Goal: Information Seeking & Learning: Learn about a topic

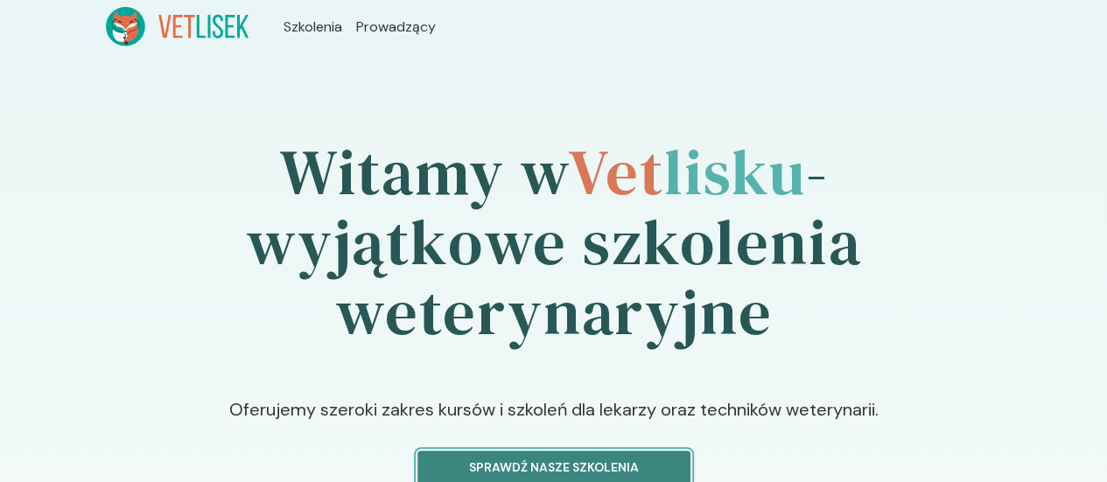
click at [581, 459] on p "Sprawdź nasze szkolenia" at bounding box center [553, 468] width 243 height 18
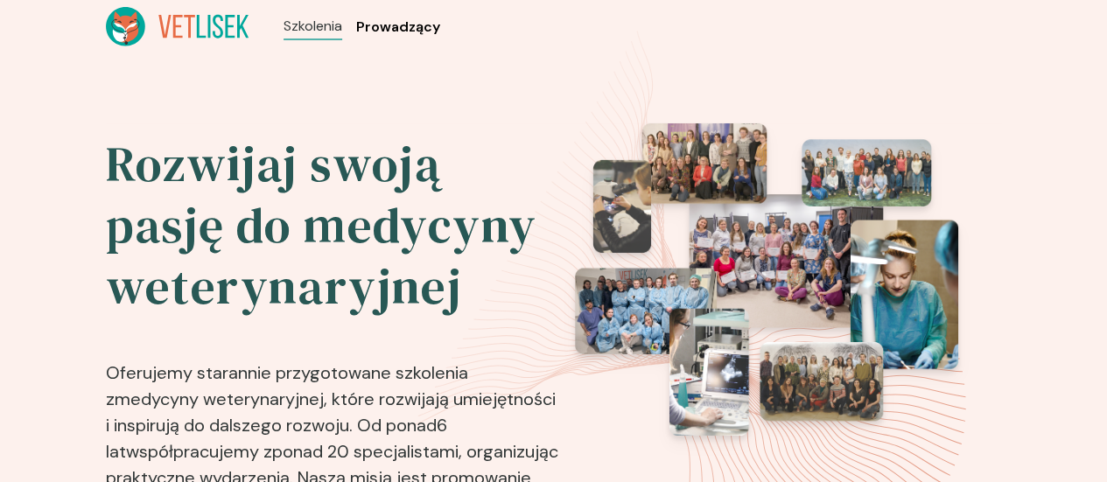
click at [356, 17] on span "Prowadzący" at bounding box center [398, 27] width 84 height 21
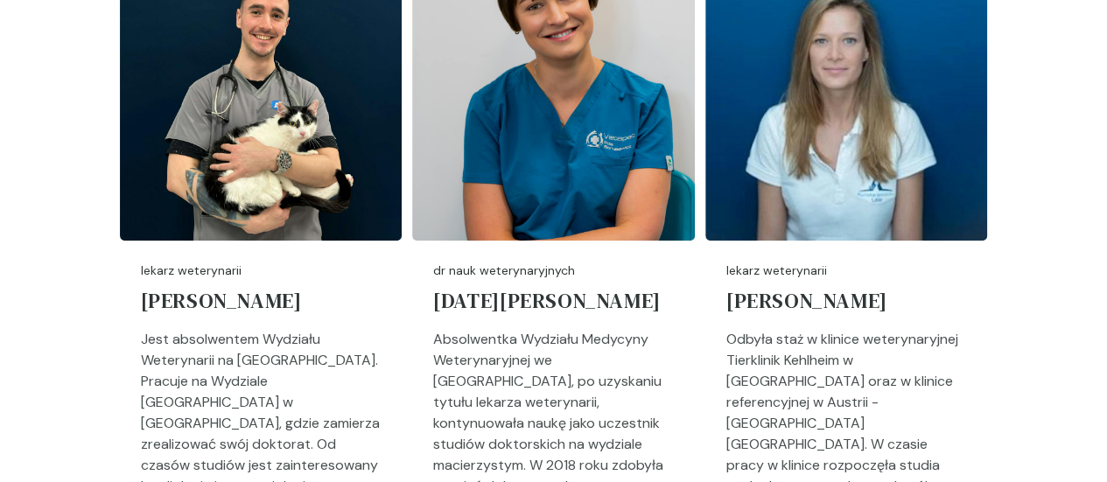
scroll to position [613, 0]
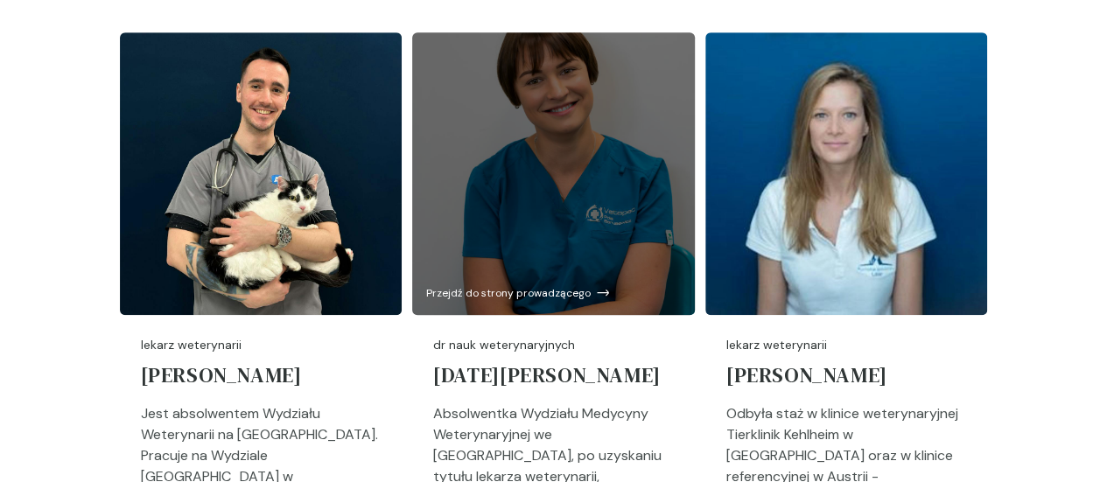
click at [624, 218] on div at bounding box center [553, 173] width 283 height 283
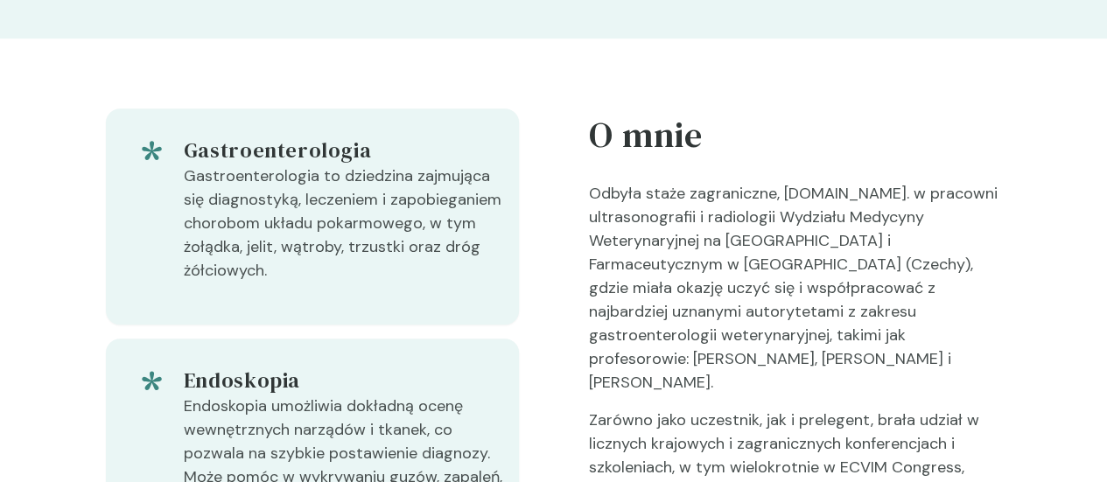
scroll to position [700, 0]
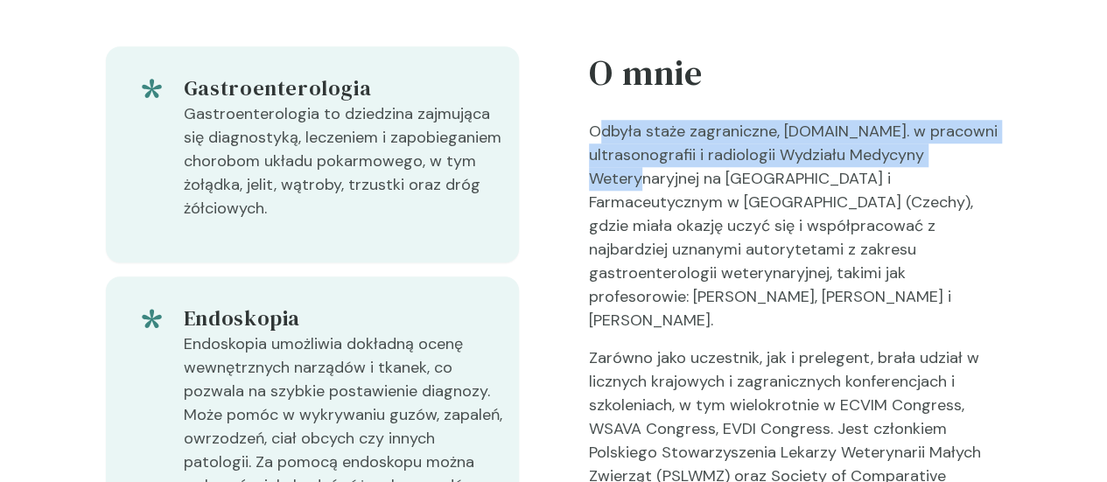
drag, startPoint x: 604, startPoint y: 69, endPoint x: 856, endPoint y: 90, distance: 252.9
click at [856, 120] on p "Odbyła staże zagraniczne, [DOMAIN_NAME]. w pracowni ultrasonografii i radiologi…" at bounding box center [795, 233] width 413 height 227
drag, startPoint x: 852, startPoint y: 85, endPoint x: 814, endPoint y: 81, distance: 38.8
click at [852, 120] on p "Odbyła staże zagraniczne, [DOMAIN_NAME]. w pracowni ultrasonografii i radiologi…" at bounding box center [795, 233] width 413 height 227
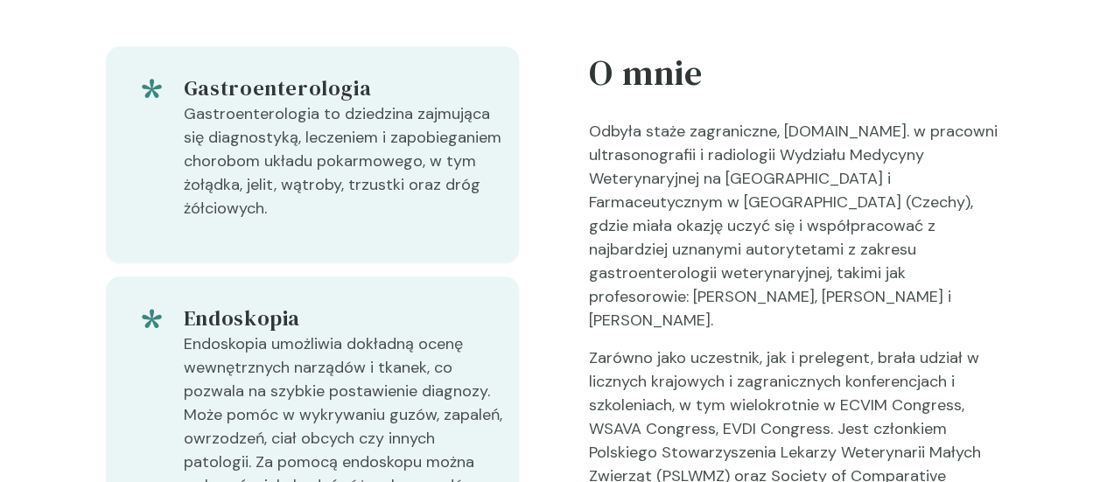
click at [971, 120] on p "Odbyła staże zagraniczne, [DOMAIN_NAME]. w pracowni ultrasonografii i radiologi…" at bounding box center [795, 233] width 413 height 227
drag, startPoint x: 812, startPoint y: 354, endPoint x: 908, endPoint y: 351, distance: 96.3
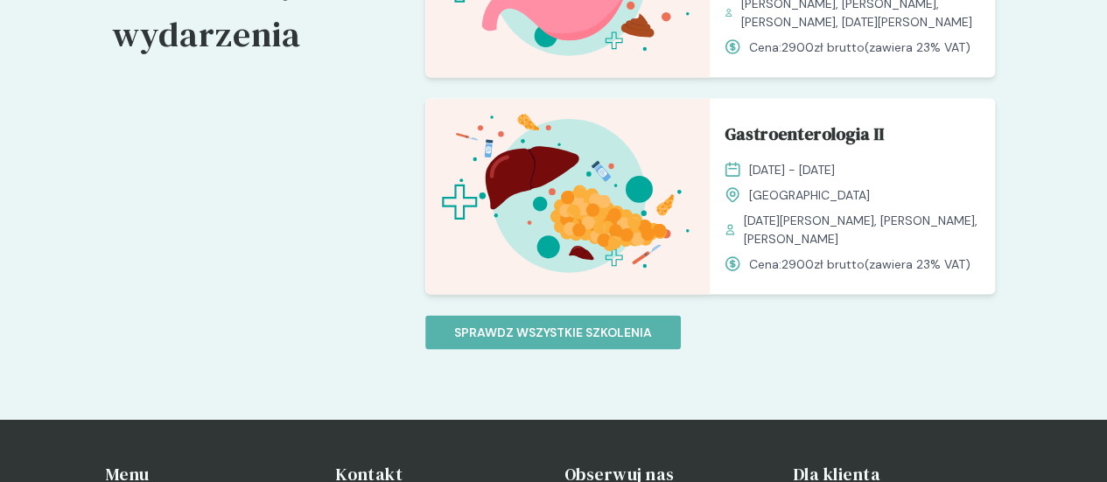
scroll to position [1400, 0]
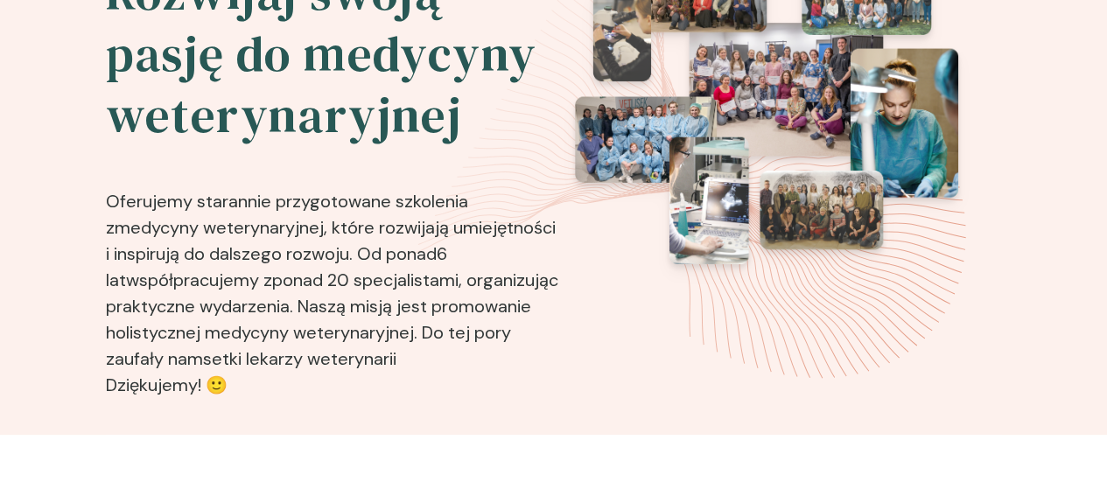
scroll to position [175, 0]
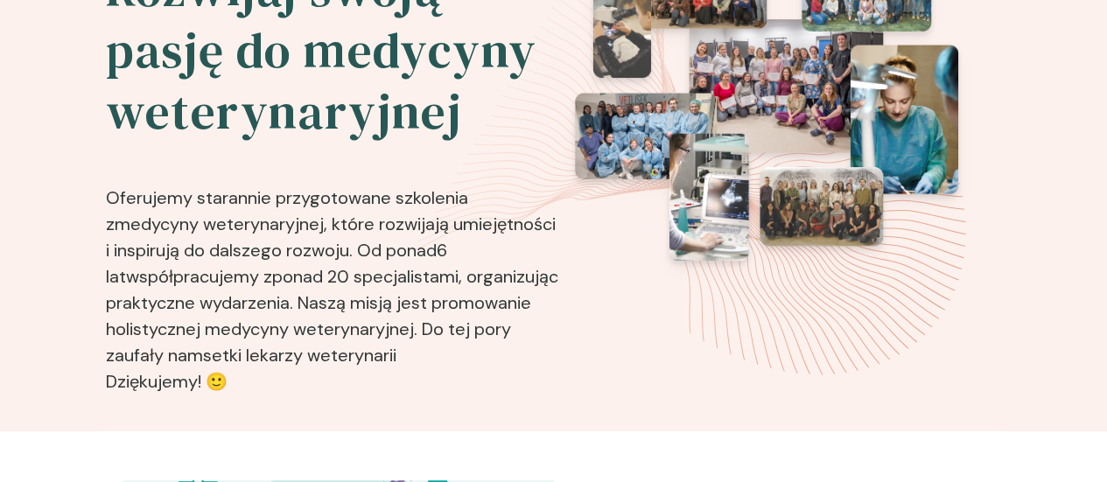
click at [817, 114] on img at bounding box center [766, 104] width 383 height 312
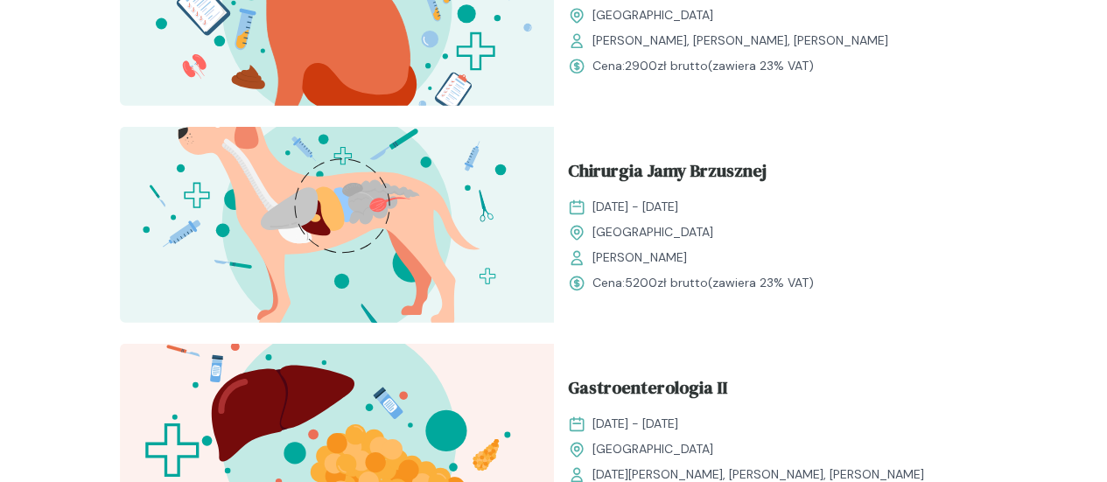
scroll to position [2491, 0]
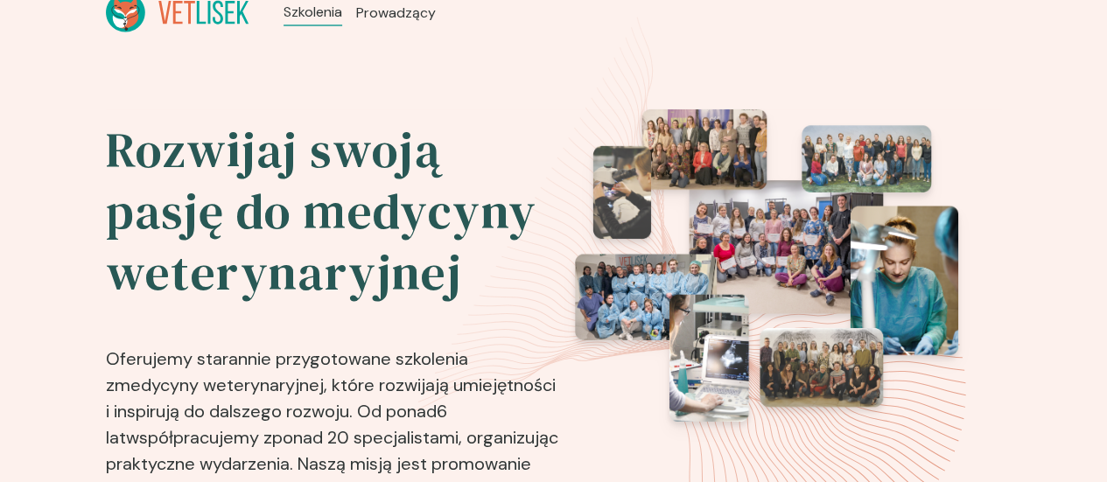
scroll to position [0, 0]
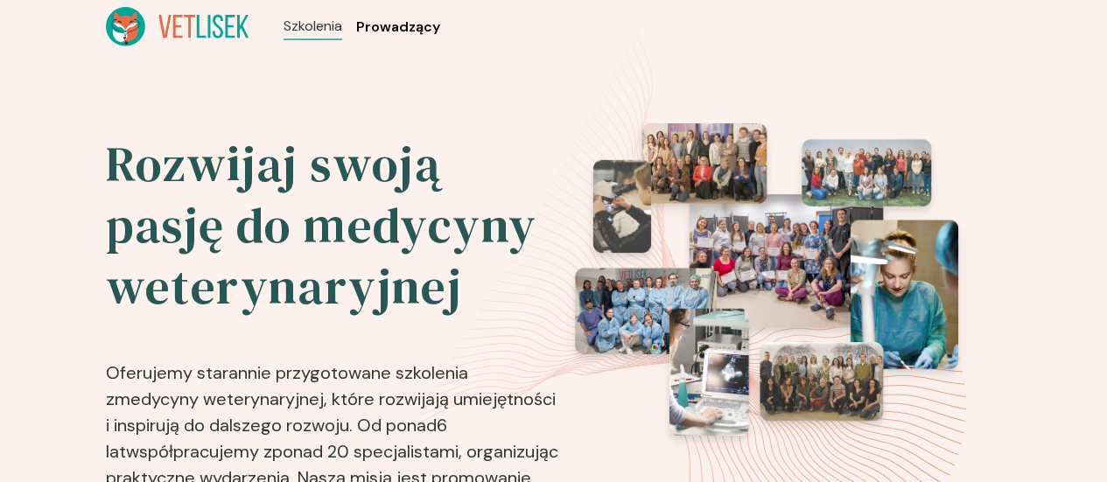
click at [356, 17] on span "Prowadzący" at bounding box center [398, 27] width 84 height 21
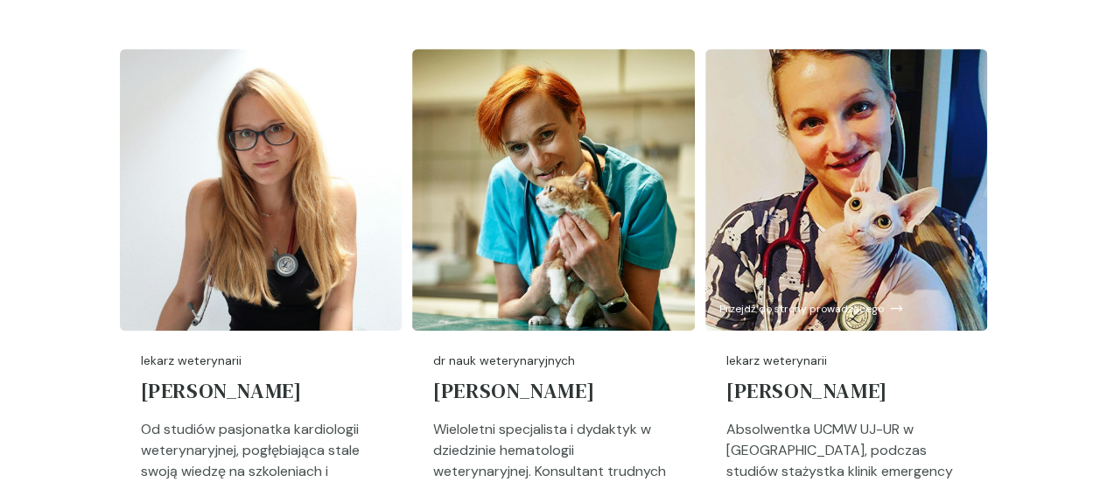
scroll to position [3151, 0]
